Goal: Check status

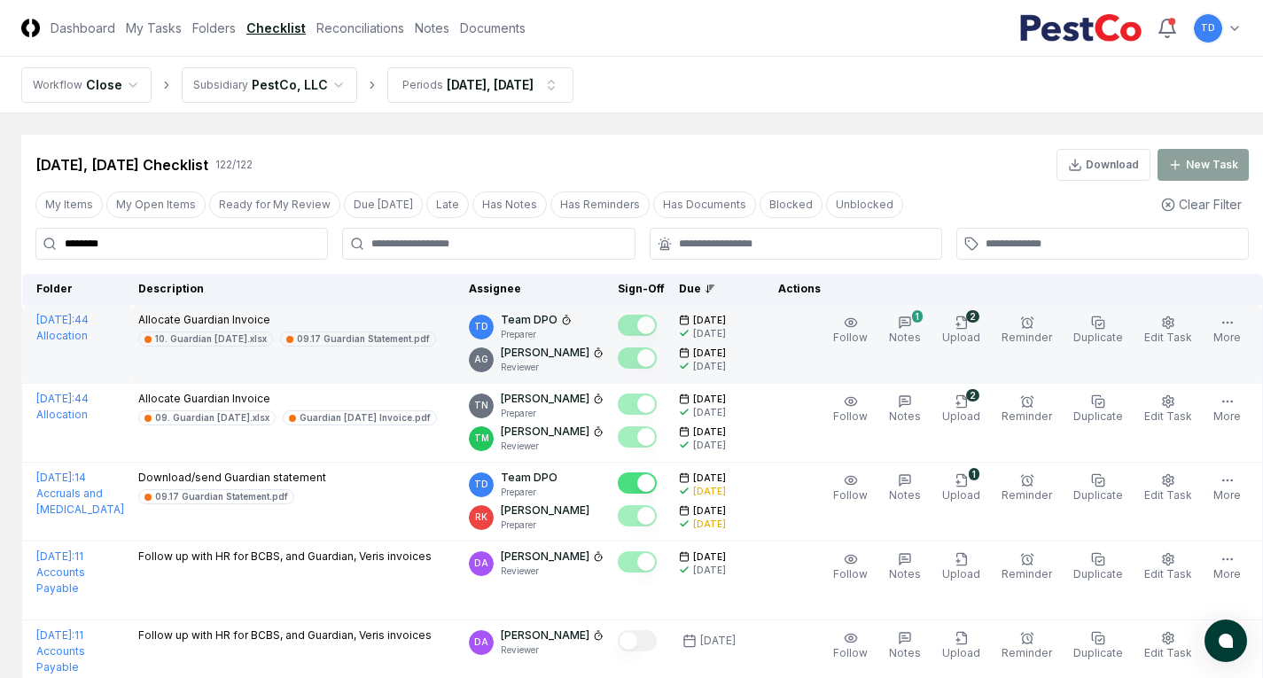
scroll to position [116, 0]
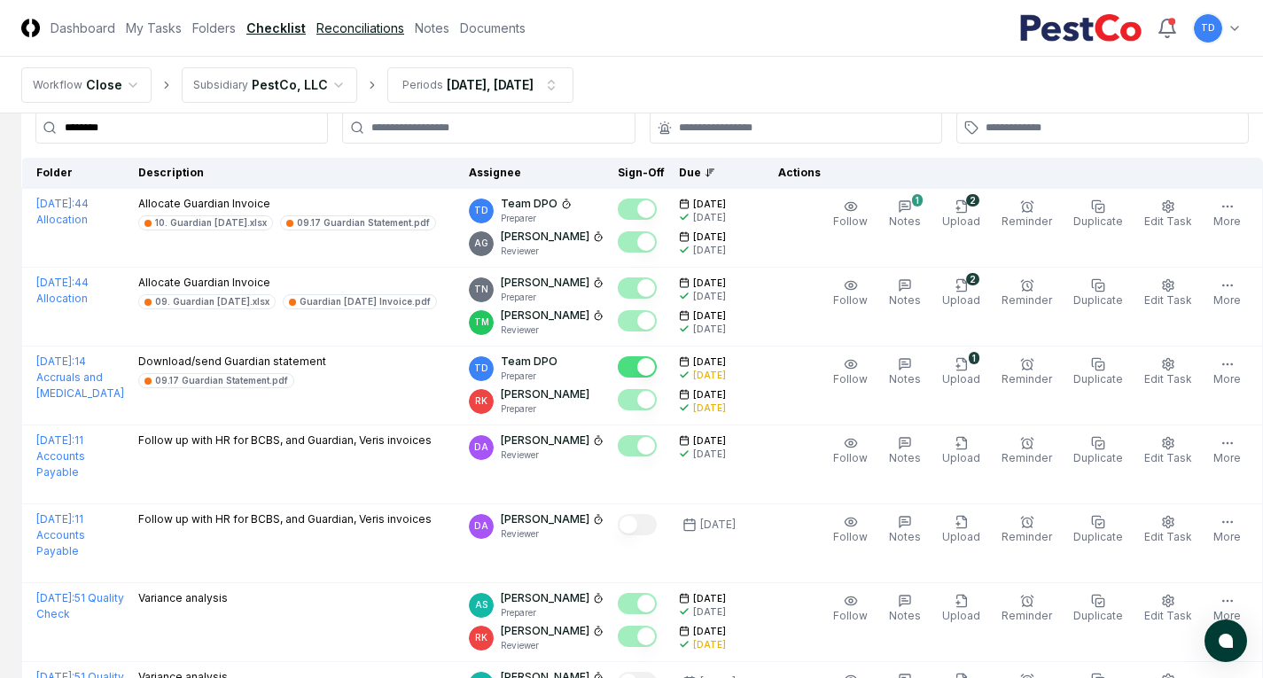
click at [385, 27] on link "Reconciliations" at bounding box center [360, 28] width 88 height 19
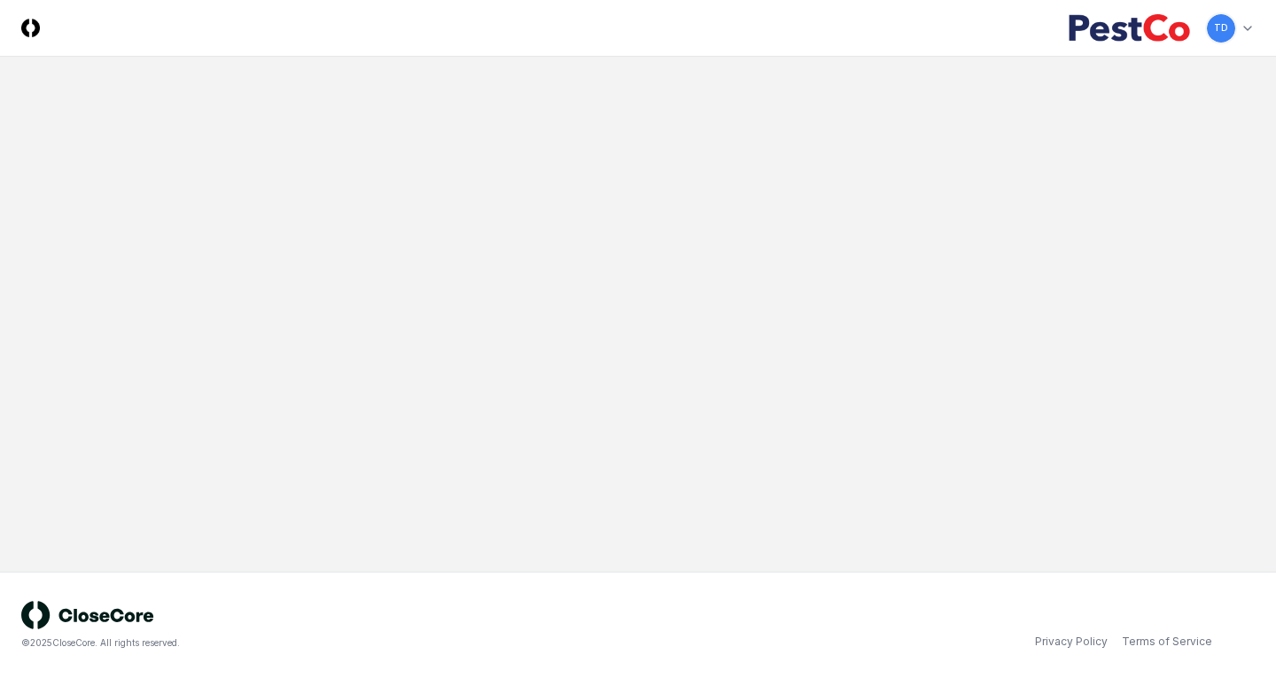
click at [483, 90] on main at bounding box center [638, 314] width 1276 height 515
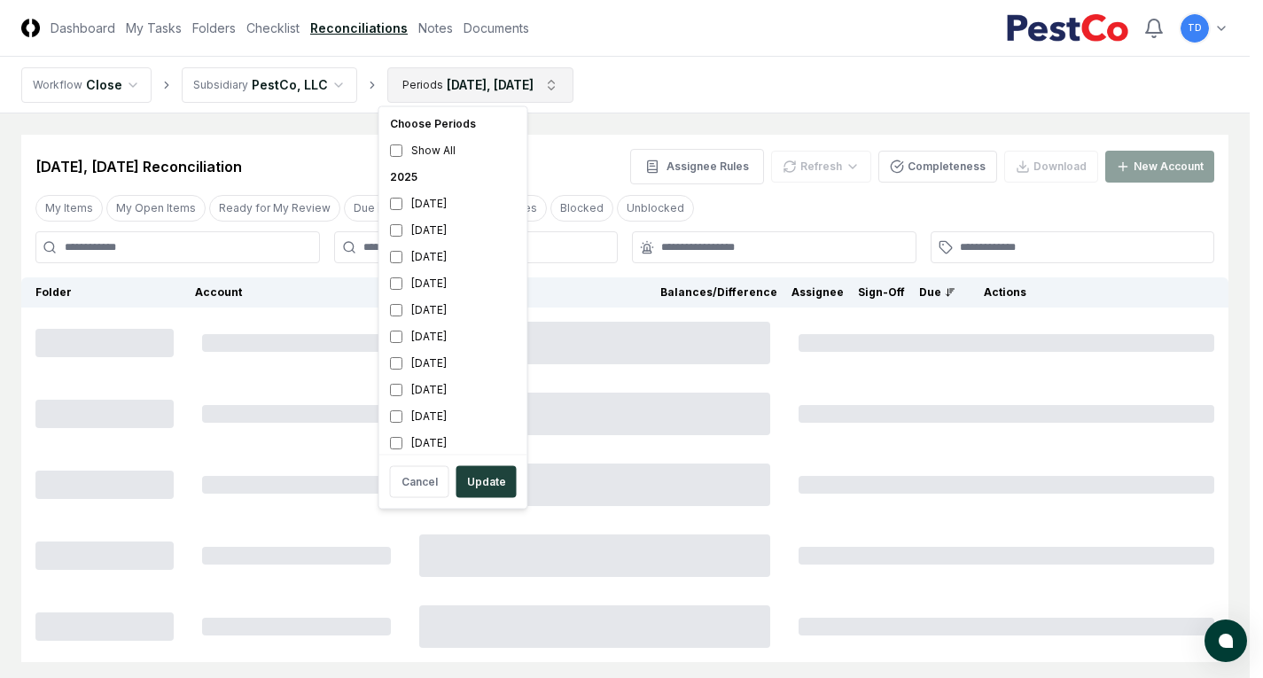
click at [490, 80] on html "CloseCore Dashboard My Tasks Folders Checklist Reconciliations Notes Documents …" at bounding box center [631, 395] width 1263 height 790
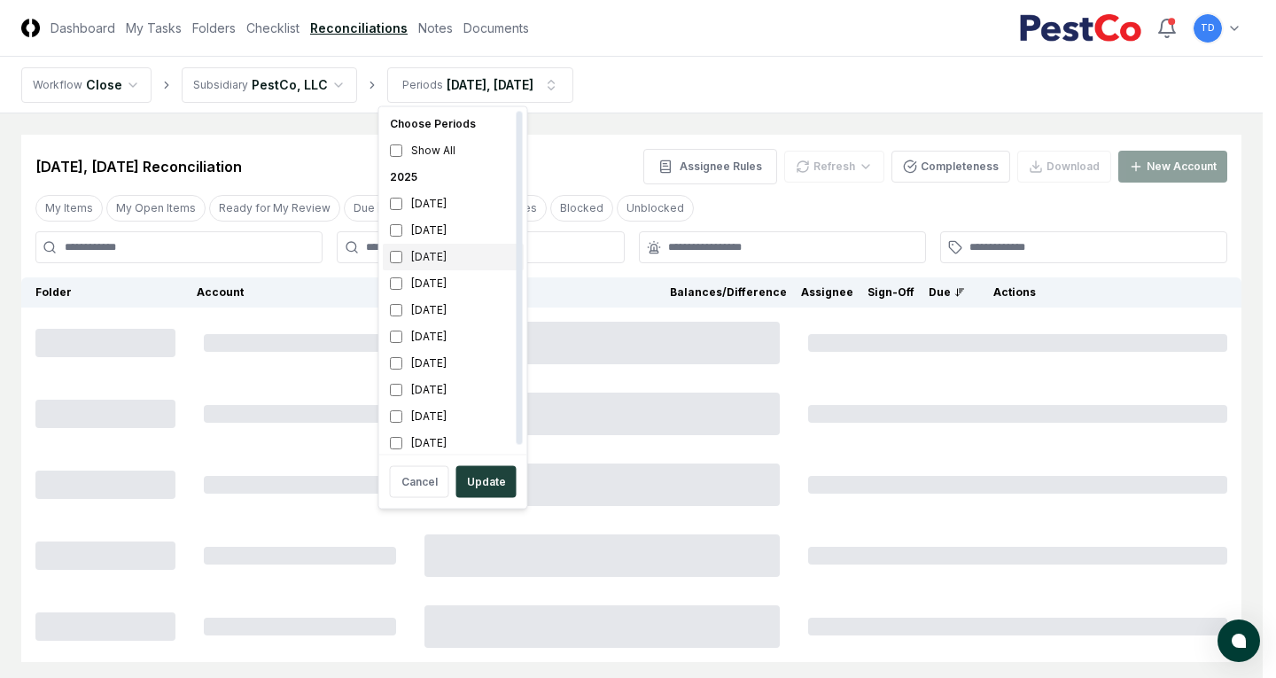
click at [453, 245] on div "[DATE]" at bounding box center [453, 257] width 141 height 27
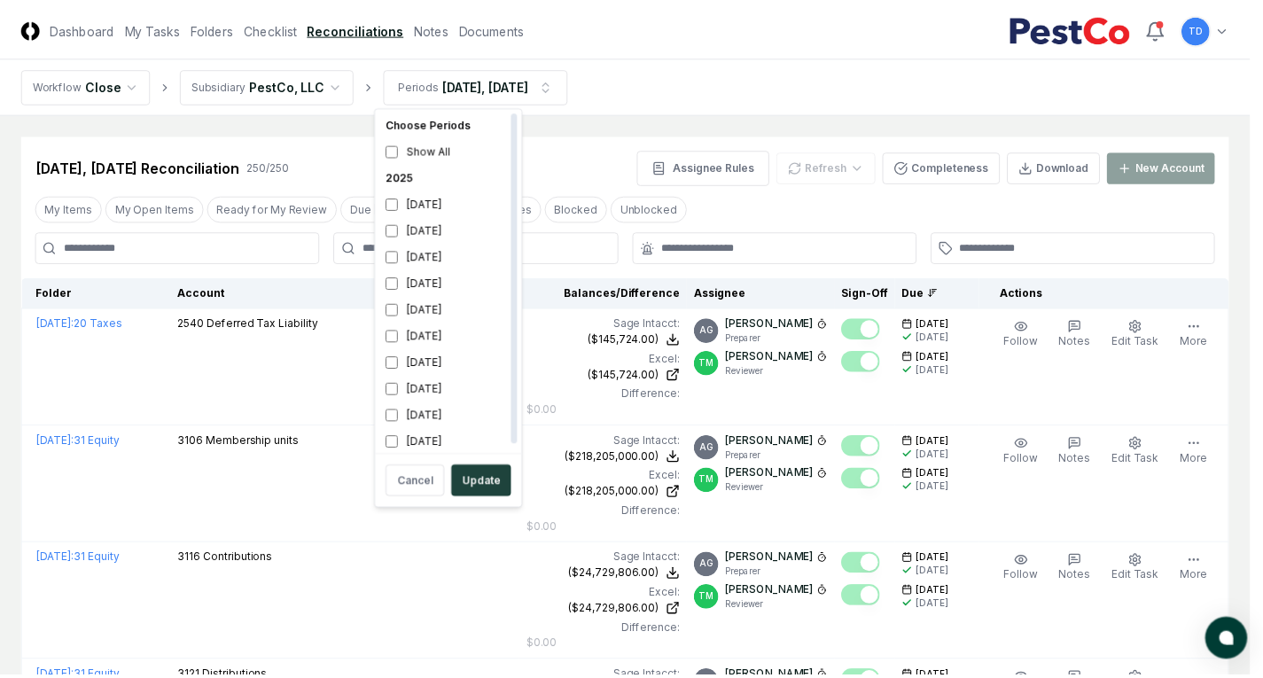
scroll to position [5, 0]
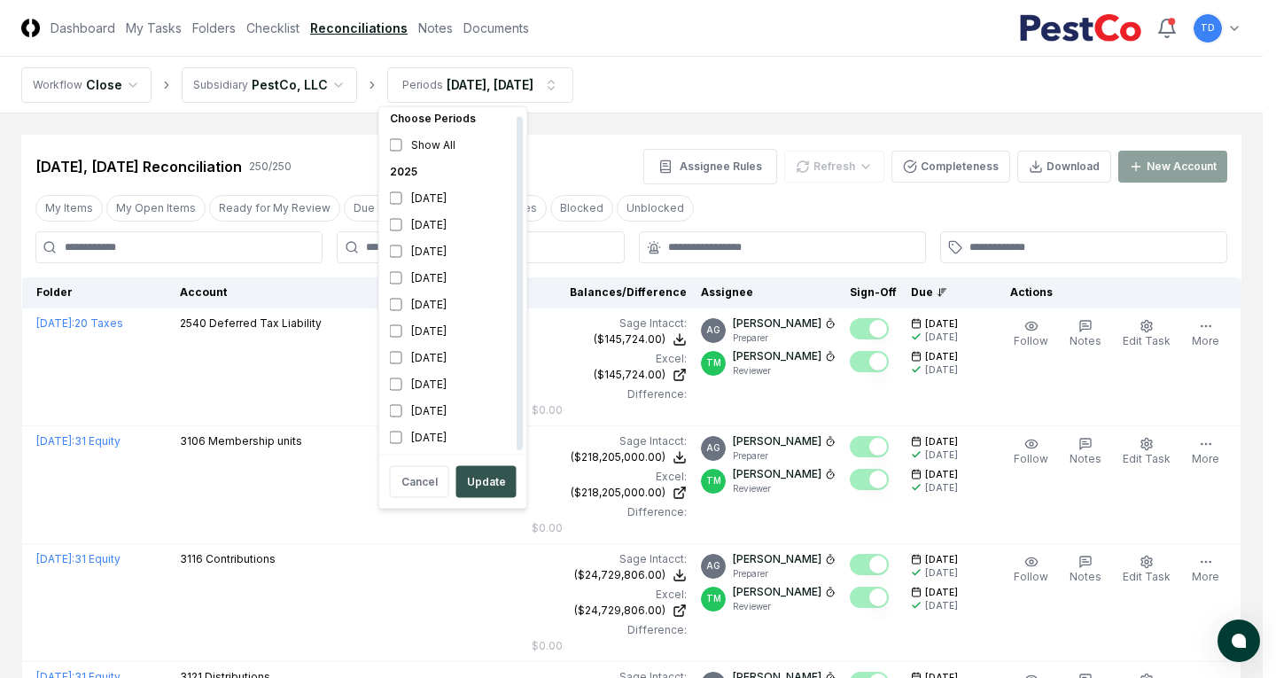
click at [478, 484] on button "Update" at bounding box center [486, 482] width 60 height 32
